Goal: Task Accomplishment & Management: Complete application form

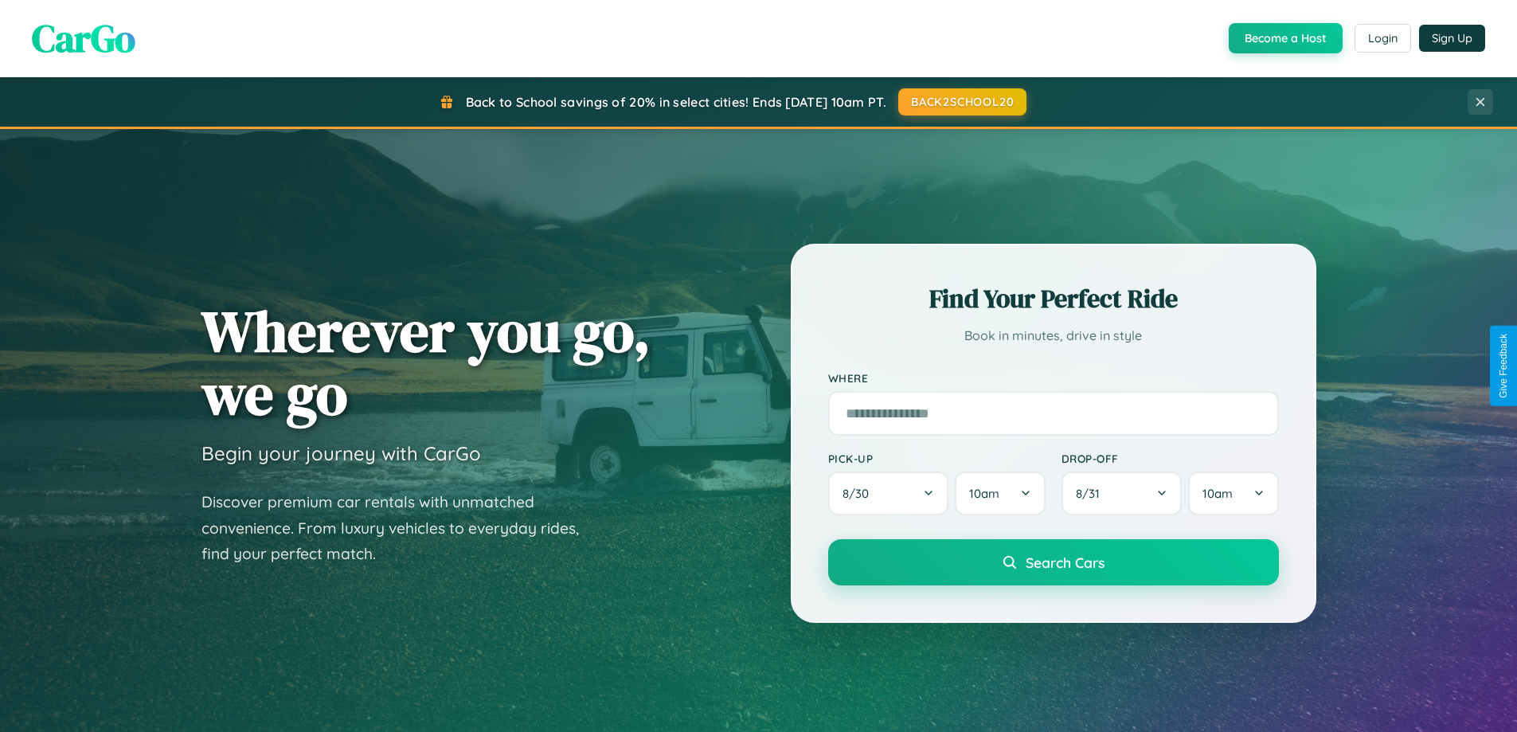
scroll to position [3065, 0]
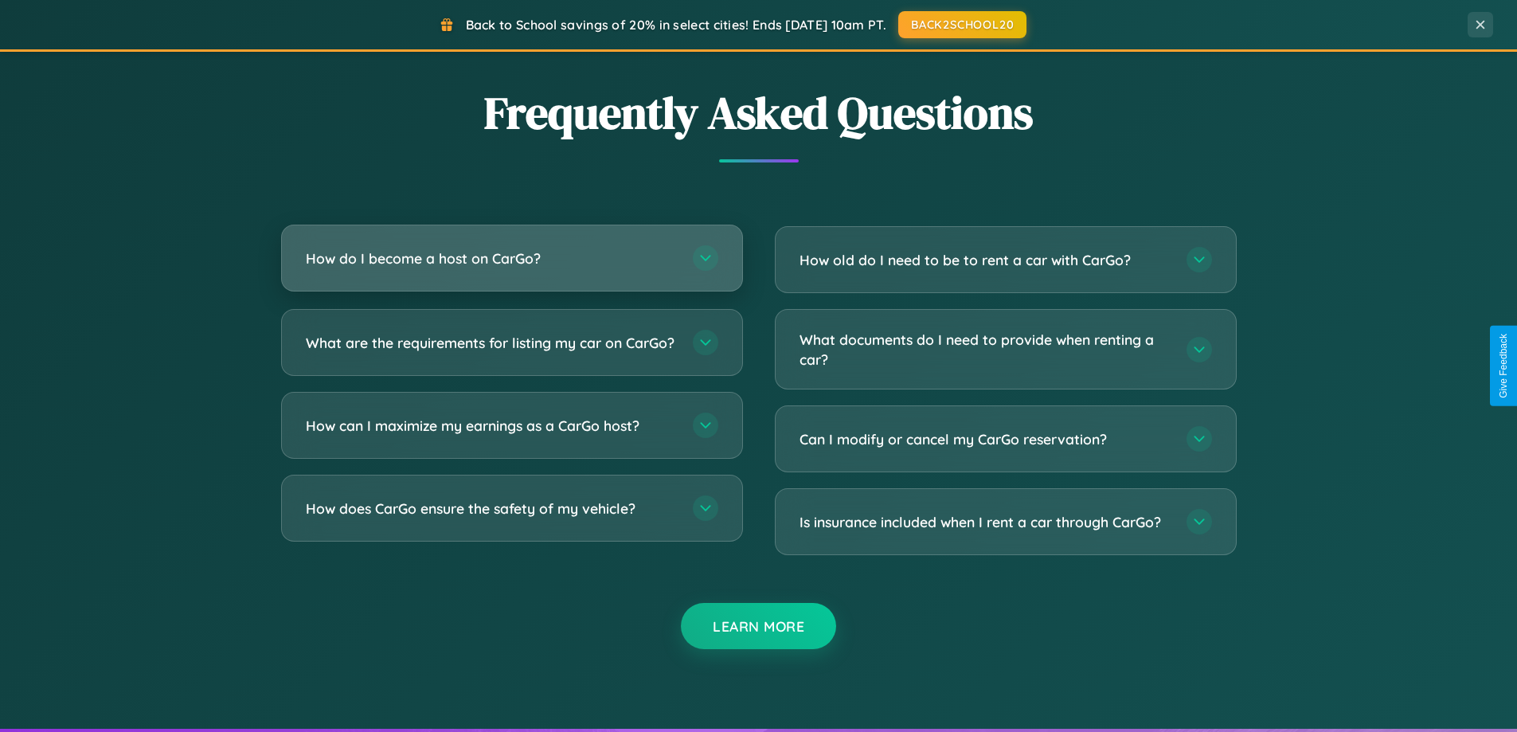
click at [511, 258] on h3 "How do I become a host on CarGo?" at bounding box center [491, 259] width 371 height 20
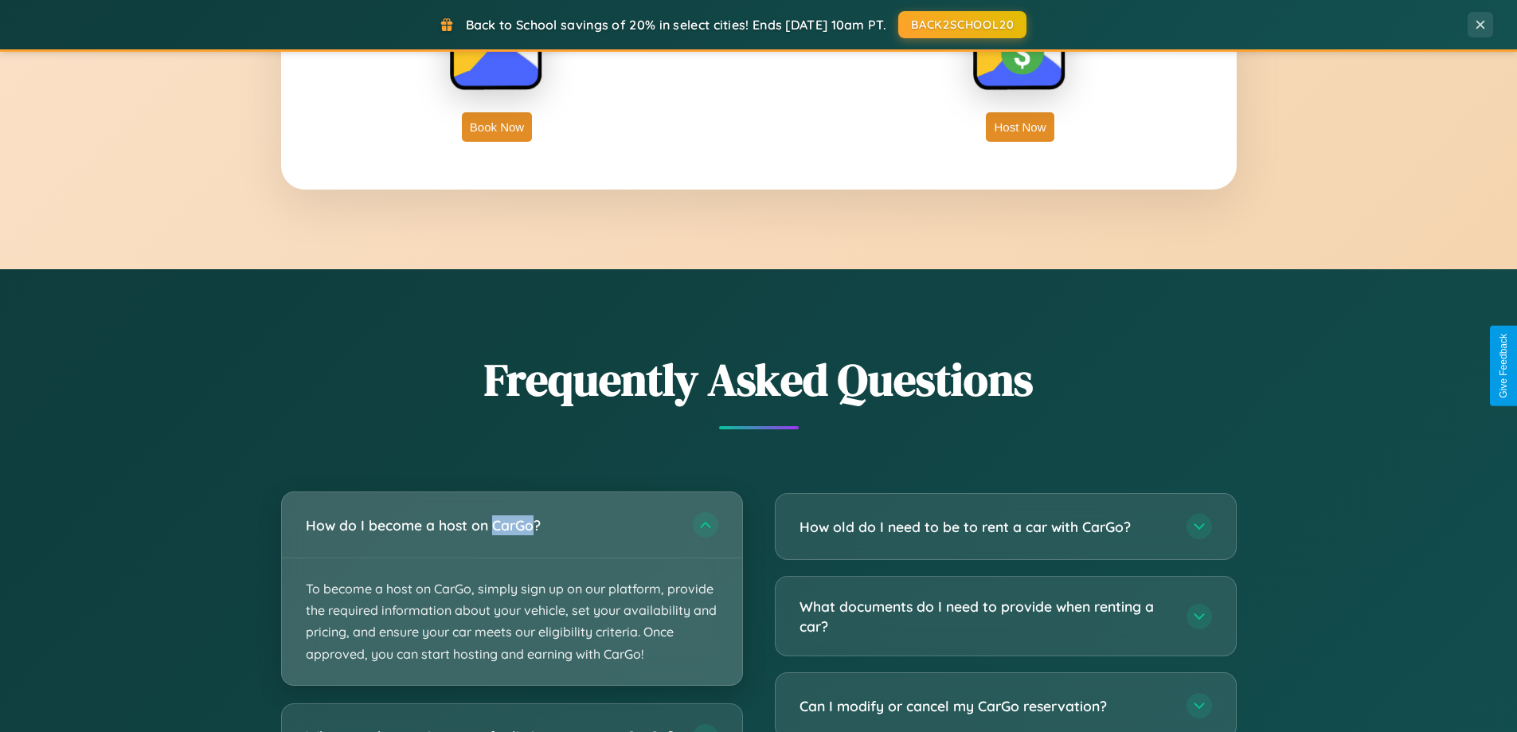
scroll to position [2559, 0]
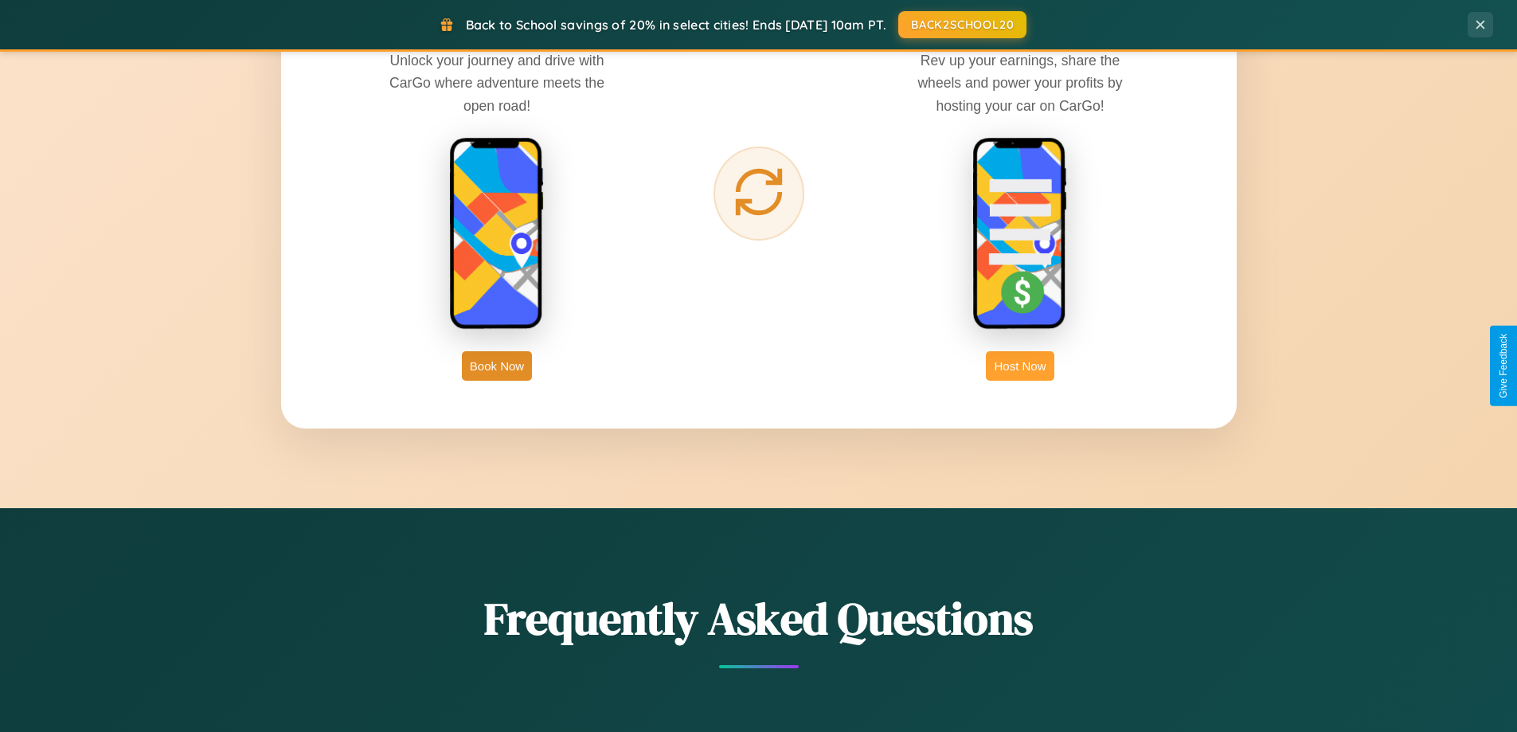
click at [1020, 366] on button "Host Now" at bounding box center [1020, 365] width 68 height 29
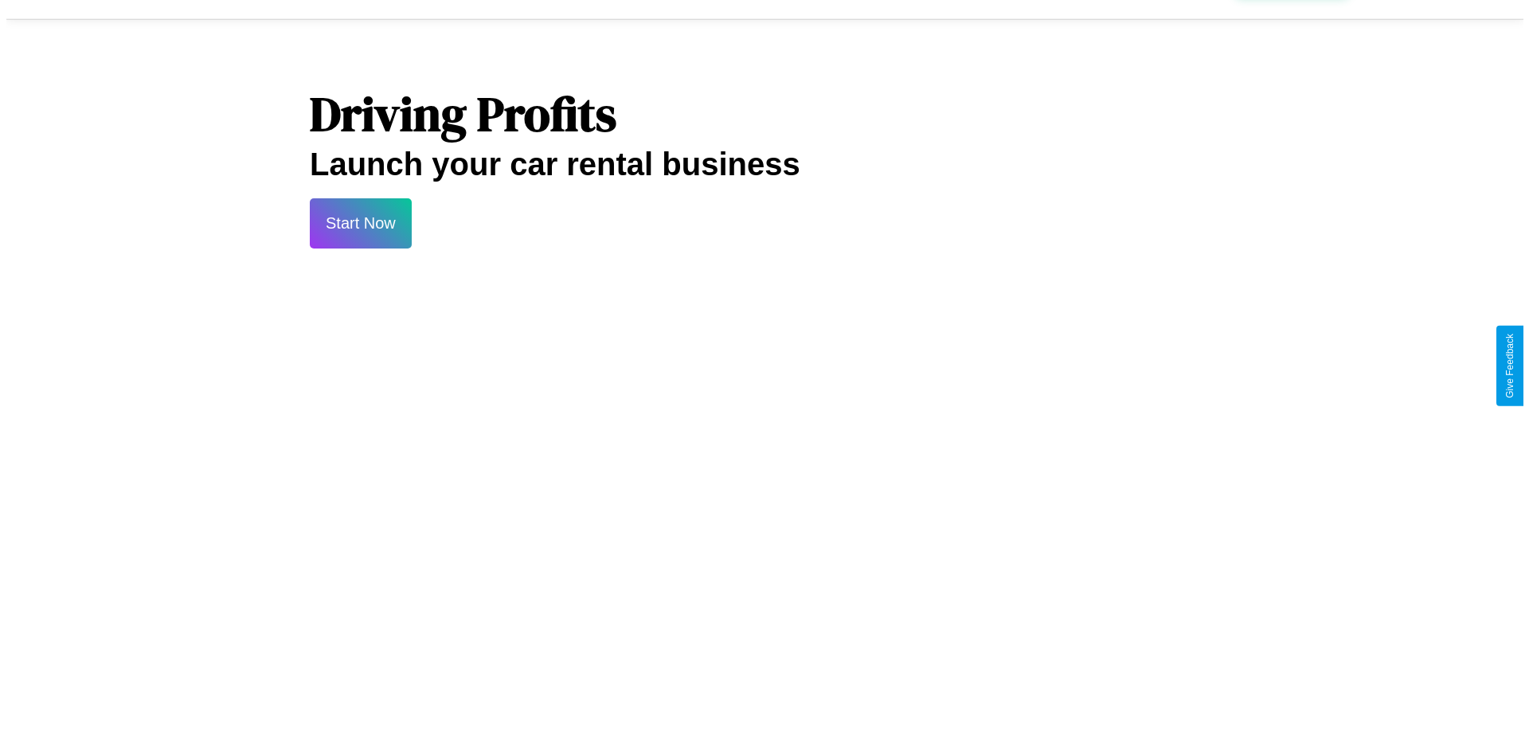
scroll to position [769, 0]
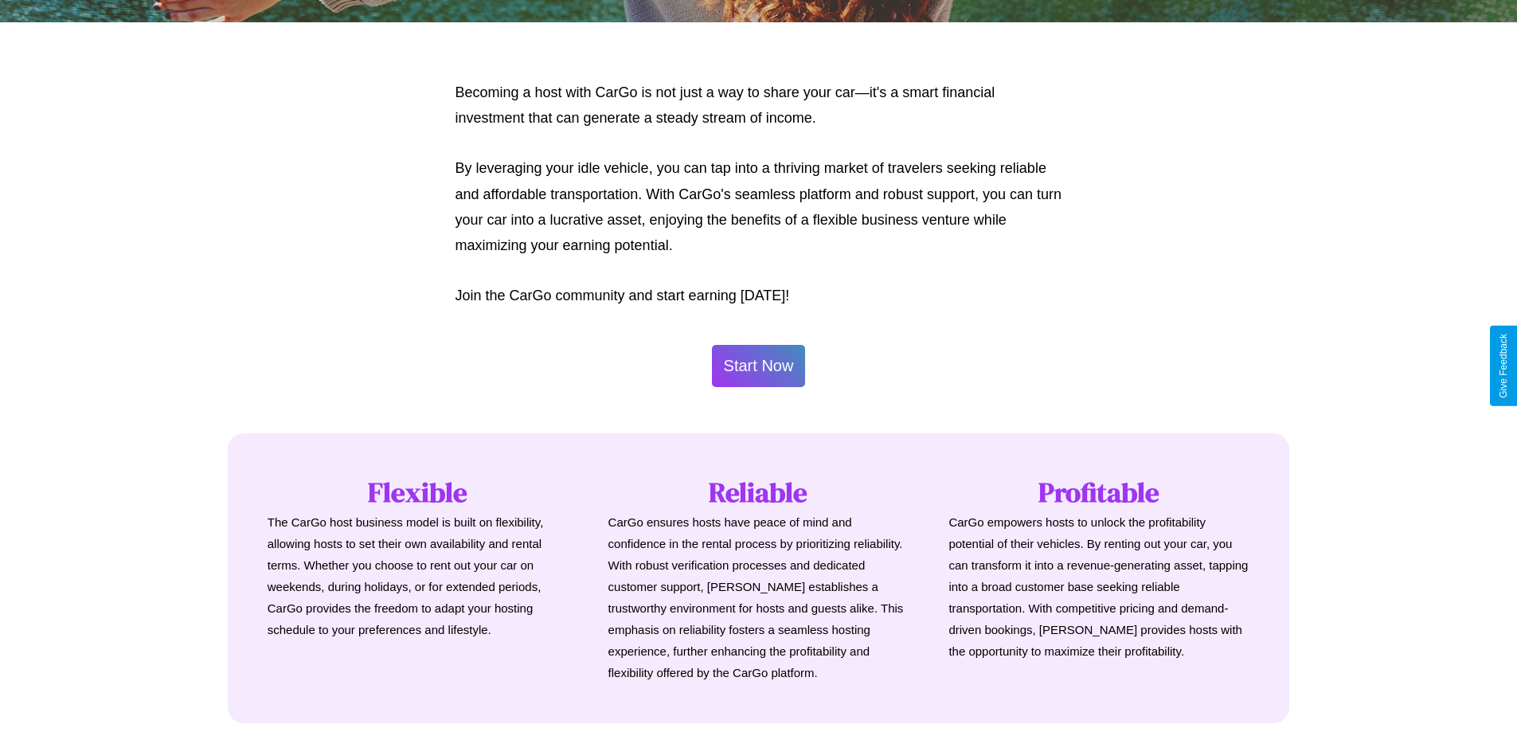
click at [758, 366] on button "Start Now" at bounding box center [759, 366] width 94 height 42
